Goal: Transaction & Acquisition: Purchase product/service

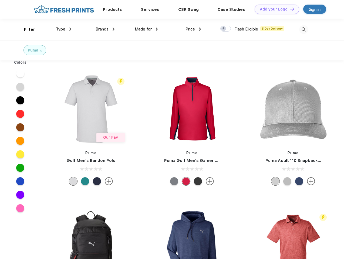
scroll to position [0, 0]
click at [275, 9] on link "Add your Logo Design Tool" at bounding box center [276, 9] width 45 height 9
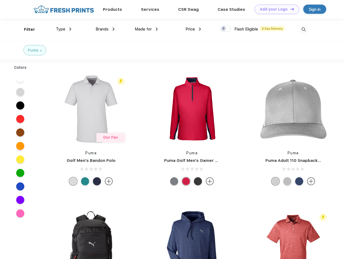
click at [0, 0] on div "Design Tool" at bounding box center [0, 0] width 0 height 0
click at [289, 9] on link "Add your Logo Design Tool" at bounding box center [276, 9] width 45 height 9
click at [26, 29] on div "Filter" at bounding box center [29, 29] width 11 height 6
click at [64, 29] on span "Type" at bounding box center [60, 29] width 9 height 5
click at [105, 29] on span "Brands" at bounding box center [101, 29] width 13 height 5
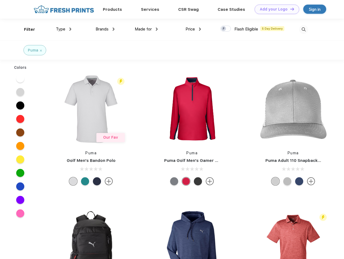
click at [146, 29] on span "Made for" at bounding box center [143, 29] width 17 height 5
click at [193, 29] on span "Price" at bounding box center [189, 29] width 9 height 5
click at [225, 29] on div at bounding box center [225, 29] width 11 height 6
click at [224, 29] on input "checkbox" at bounding box center [222, 27] width 4 height 4
click at [303, 29] on img at bounding box center [303, 29] width 9 height 9
